Goal: Task Accomplishment & Management: Manage account settings

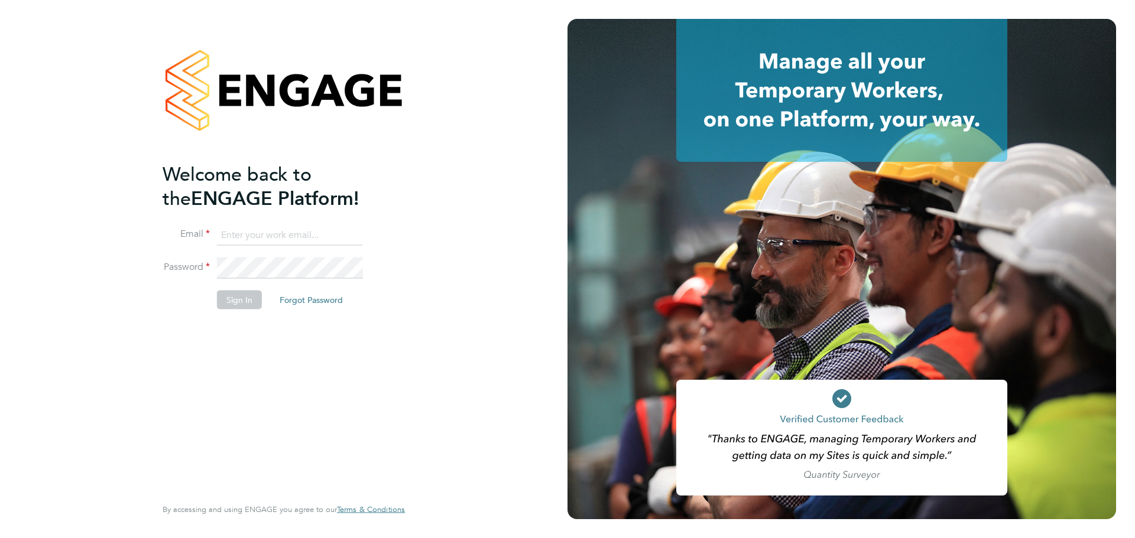
click at [306, 229] on input at bounding box center [290, 235] width 146 height 21
type input "[EMAIL_ADDRESS][DOMAIN_NAME]"
click at [239, 300] on button "Sign In" at bounding box center [239, 299] width 45 height 19
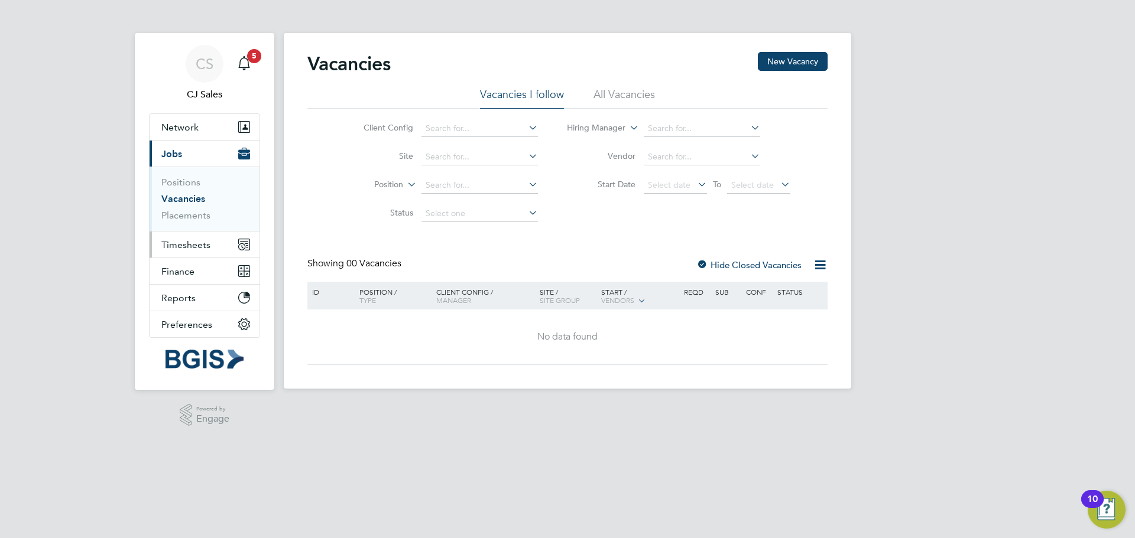
click at [213, 247] on button "Timesheets" at bounding box center [205, 245] width 110 height 26
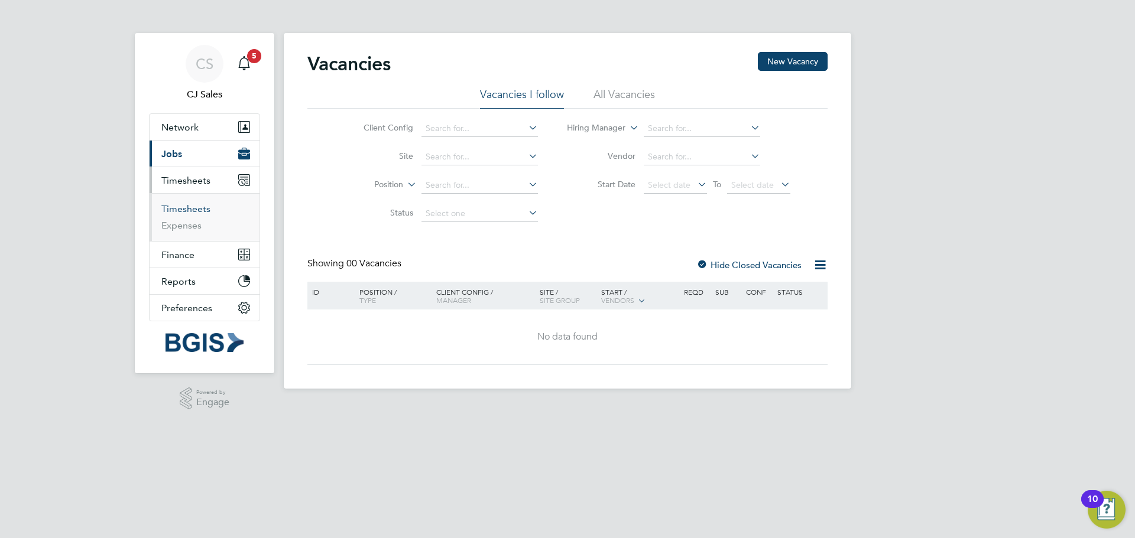
click at [178, 211] on link "Timesheets" at bounding box center [185, 208] width 49 height 11
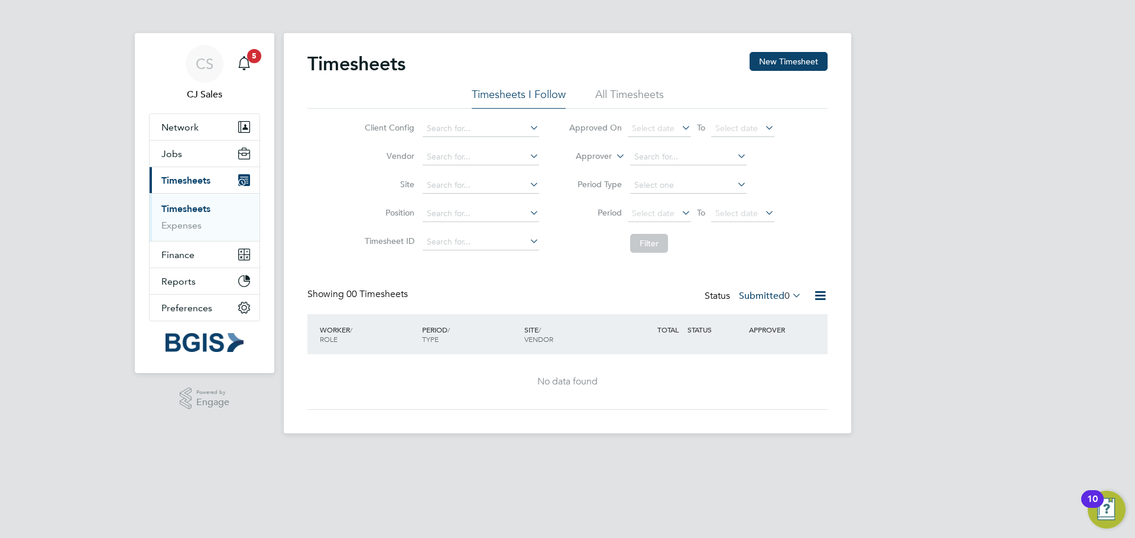
click at [181, 210] on link "Timesheets" at bounding box center [185, 208] width 49 height 11
click at [638, 92] on li "All Timesheets" at bounding box center [629, 97] width 69 height 21
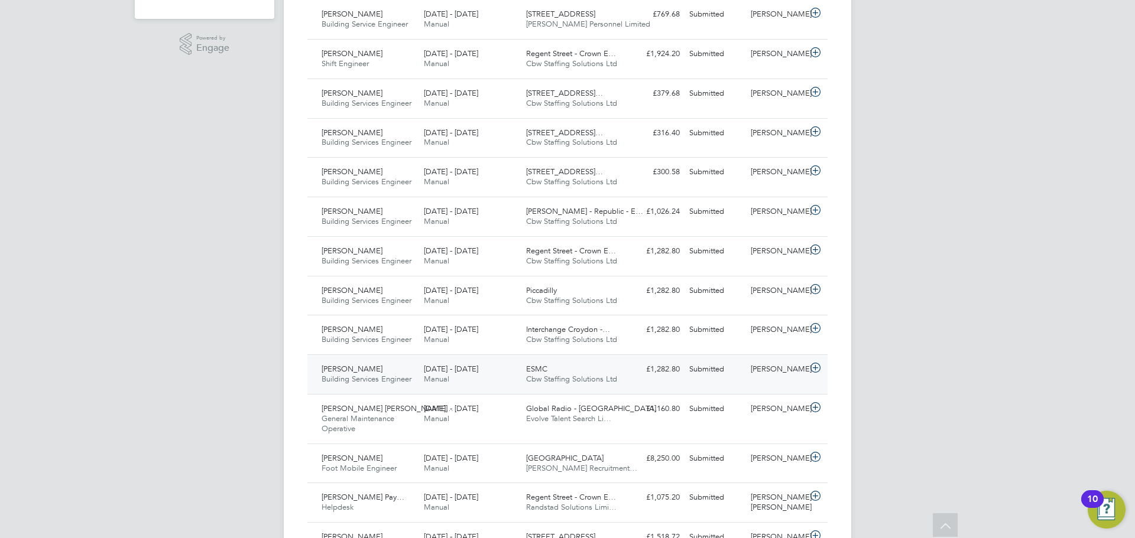
click at [646, 361] on div "£1,282.80 Submitted" at bounding box center [653, 370] width 61 height 20
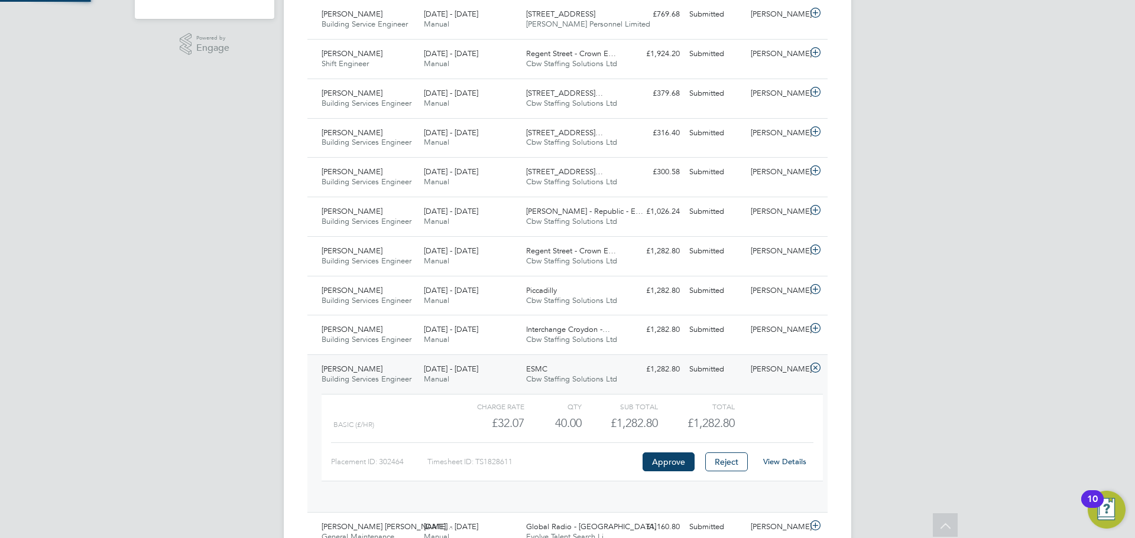
scroll to position [20, 115]
click at [785, 458] on link "View Details" at bounding box center [784, 462] width 43 height 10
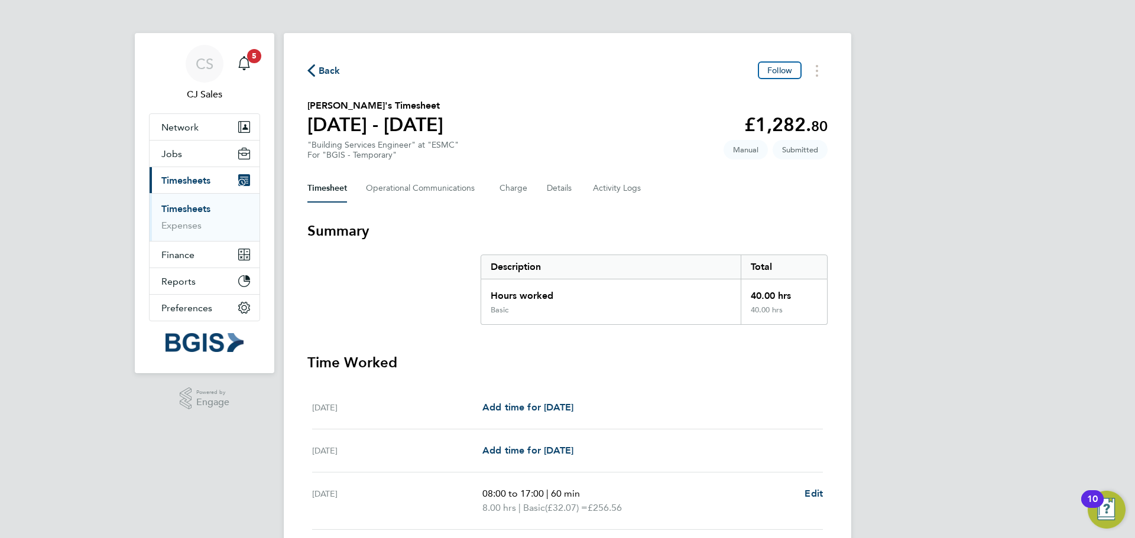
drag, startPoint x: 310, startPoint y: 124, endPoint x: 469, endPoint y: 114, distance: 158.7
click at [469, 114] on section "Frank Snyper's Timesheet 20 - 26 Sept 2025 £1,282. 80 "Building Services Engine…" at bounding box center [567, 129] width 520 height 61
copy h1 "20 - 26 Sept 2025"
click at [918, 231] on div "CS CJ Sales Notifications 5 Applications: Network Sites Workers Jobs Positions …" at bounding box center [567, 432] width 1135 height 864
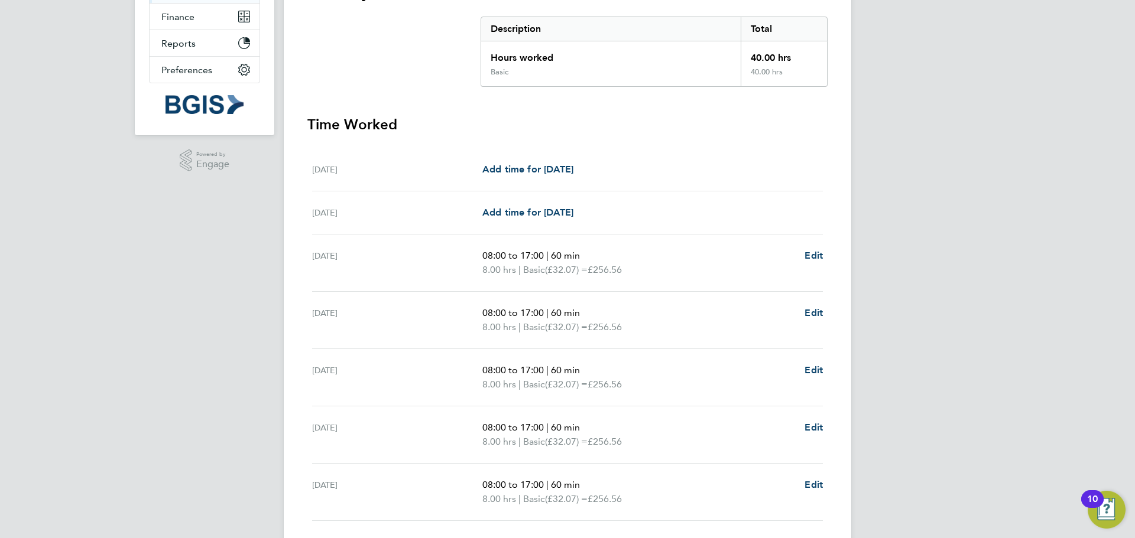
scroll to position [325, 0]
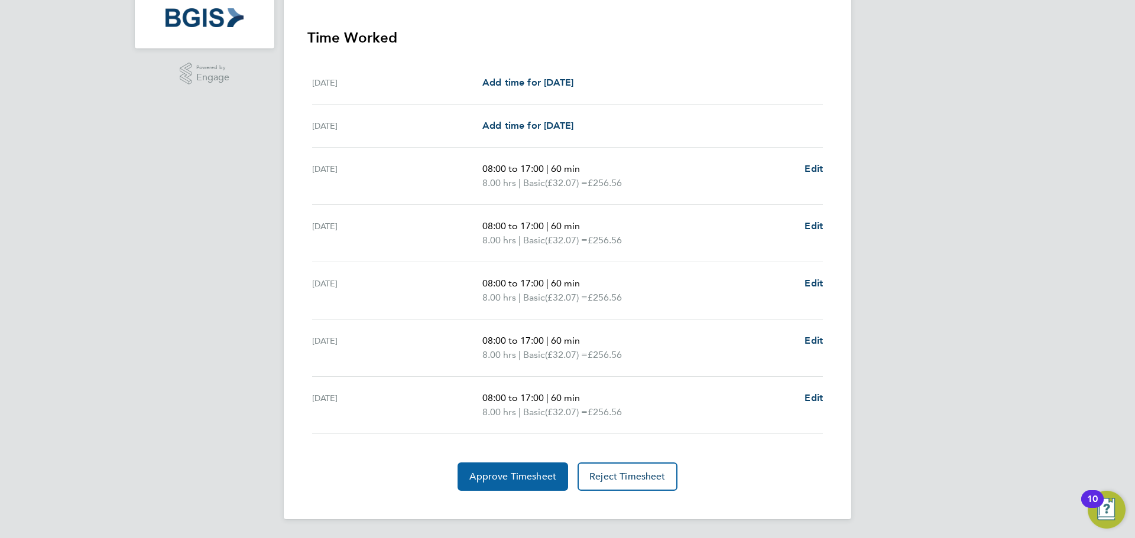
click at [490, 478] on span "Approve Timesheet" at bounding box center [512, 477] width 87 height 12
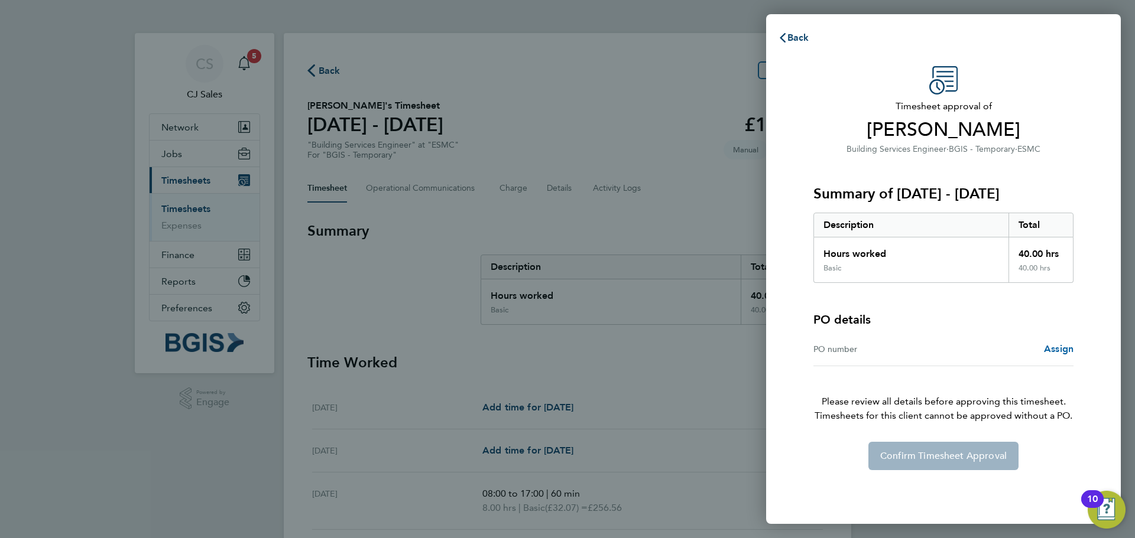
click at [1062, 348] on span "Assign" at bounding box center [1059, 348] width 30 height 11
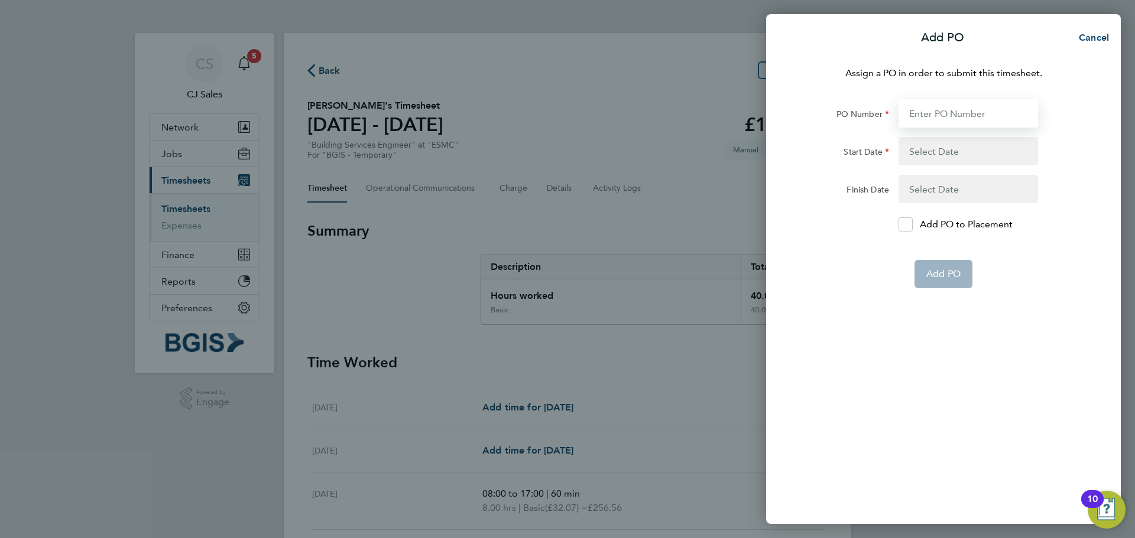
click at [928, 112] on input "PO Number" at bounding box center [968, 113] width 140 height 28
paste input "PSP2509260090"
type input "PSP2509260090"
click at [932, 149] on button "button" at bounding box center [968, 151] width 140 height 28
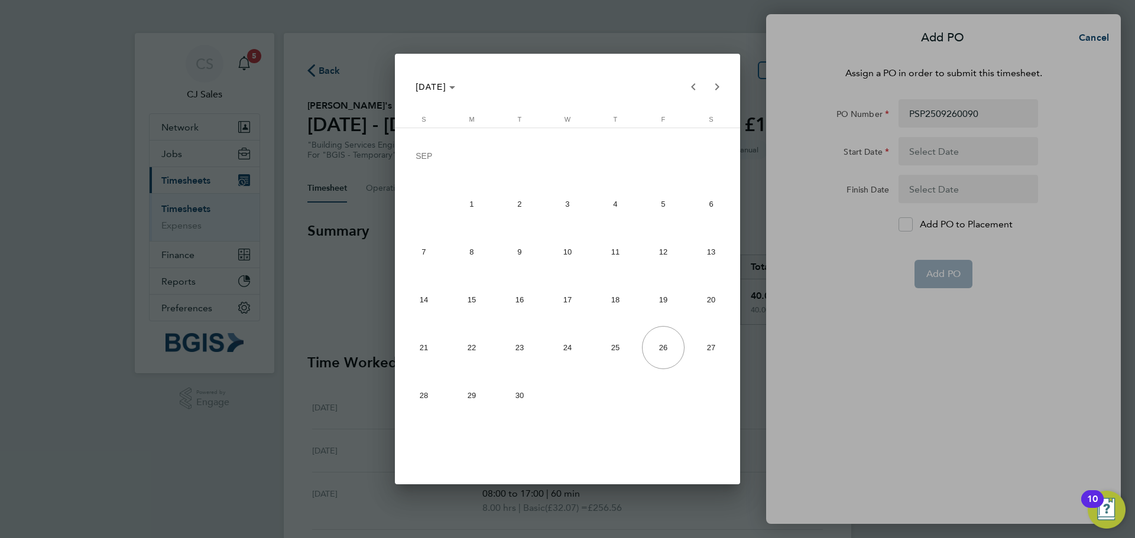
click at [713, 308] on span "20" at bounding box center [711, 299] width 43 height 43
type input "20 Sep 25"
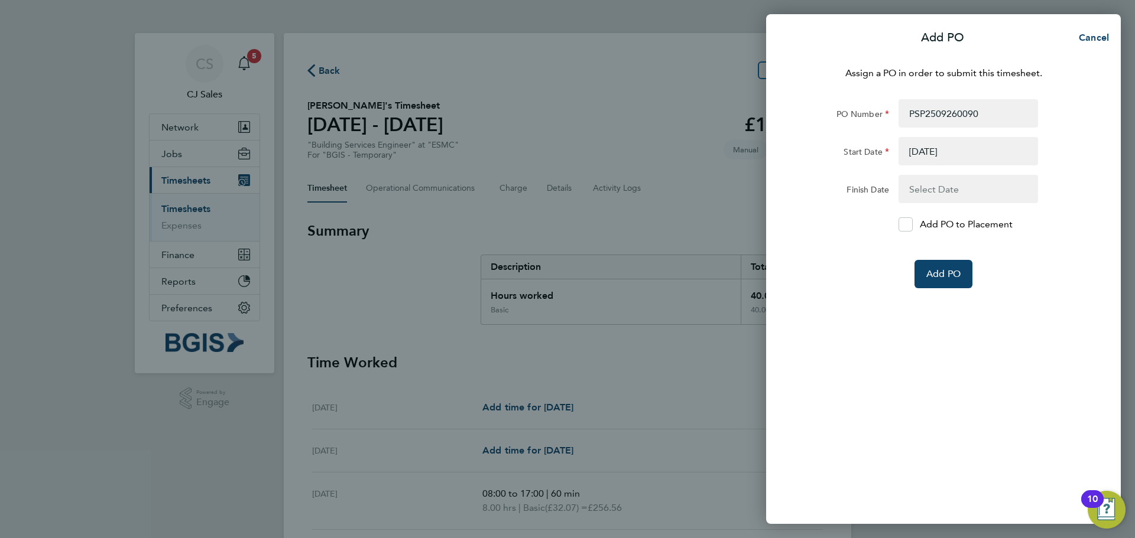
click at [930, 184] on button "button" at bounding box center [968, 189] width 140 height 28
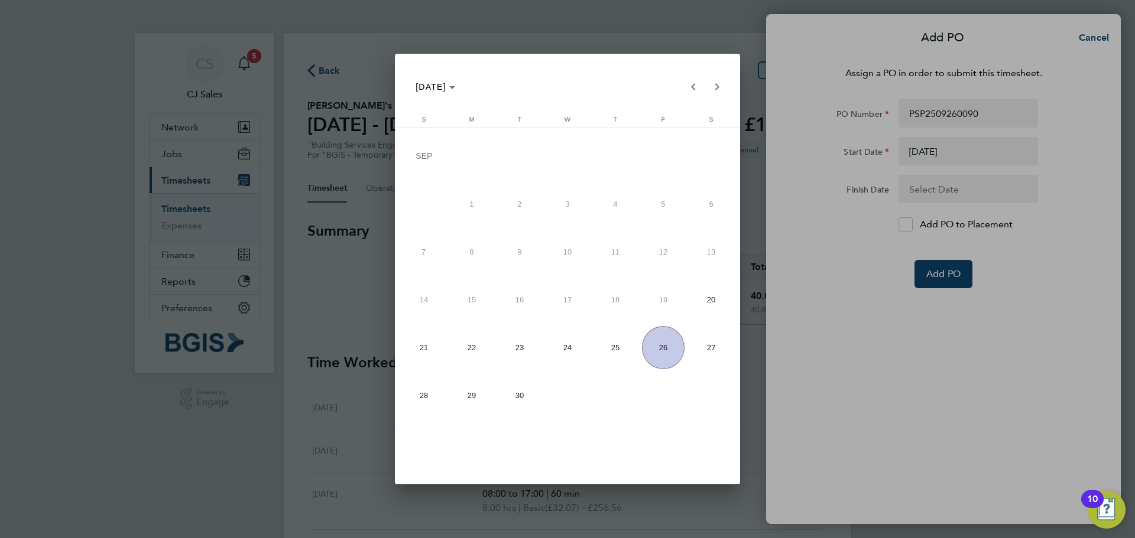
click at [671, 343] on span "26" at bounding box center [663, 347] width 43 height 43
type input "26 Sep 25"
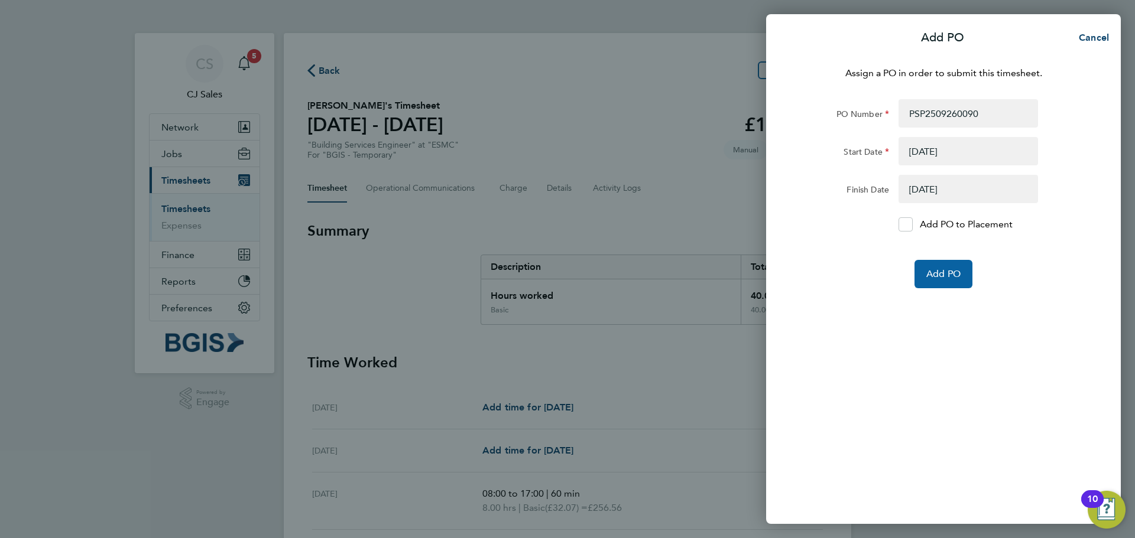
drag, startPoint x: 939, startPoint y: 392, endPoint x: 940, endPoint y: 274, distance: 118.2
click at [934, 379] on div "Assign a PO in order to submit this timesheet. PO Number PSP2509260090 Start Da…" at bounding box center [943, 288] width 355 height 472
click at [945, 264] on button "Add PO" at bounding box center [943, 274] width 58 height 28
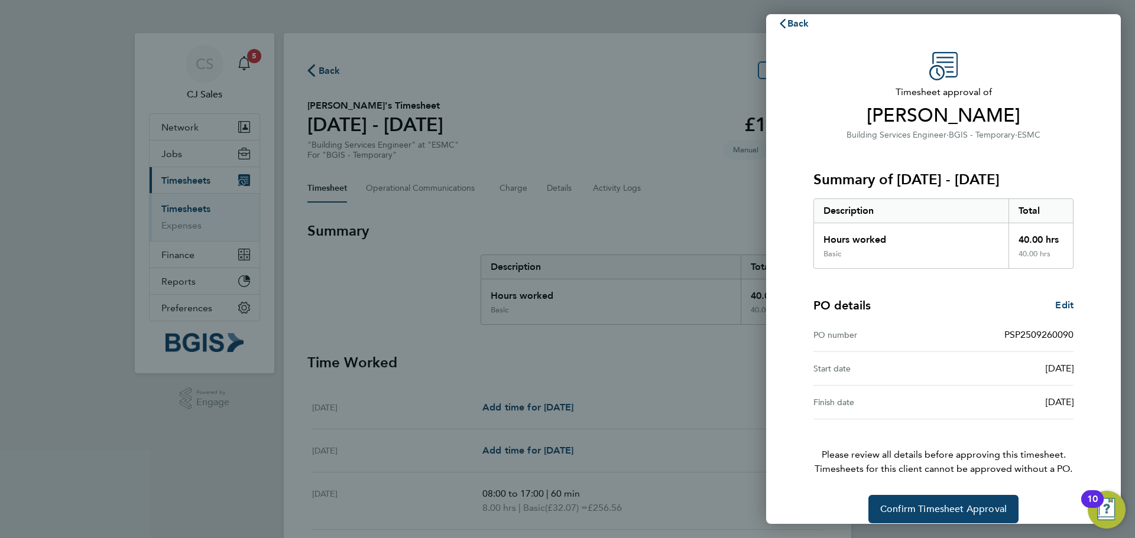
scroll to position [28, 0]
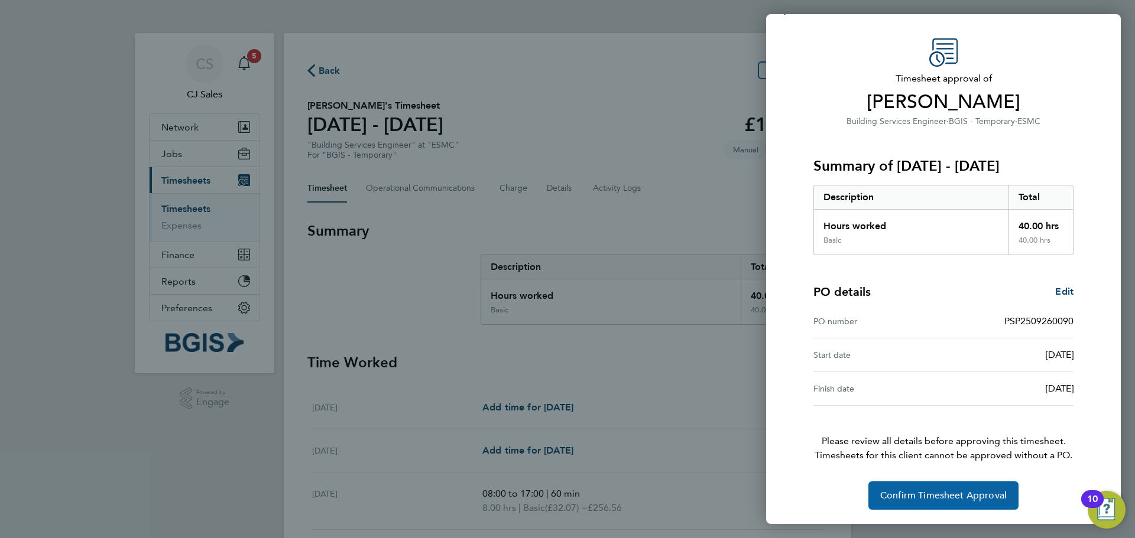
click at [952, 497] on span "Confirm Timesheet Approval" at bounding box center [943, 496] width 126 height 12
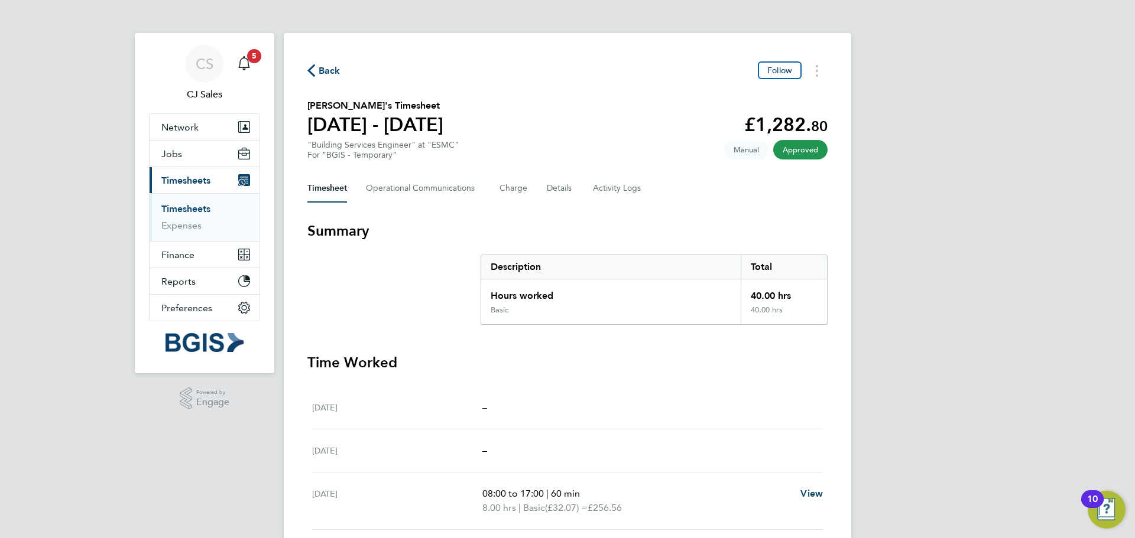
click at [931, 194] on div "CS CJ Sales Notifications 5 Applications: Network Sites Workers Jobs Positions …" at bounding box center [567, 403] width 1135 height 807
